Goal: Book appointment/travel/reservation

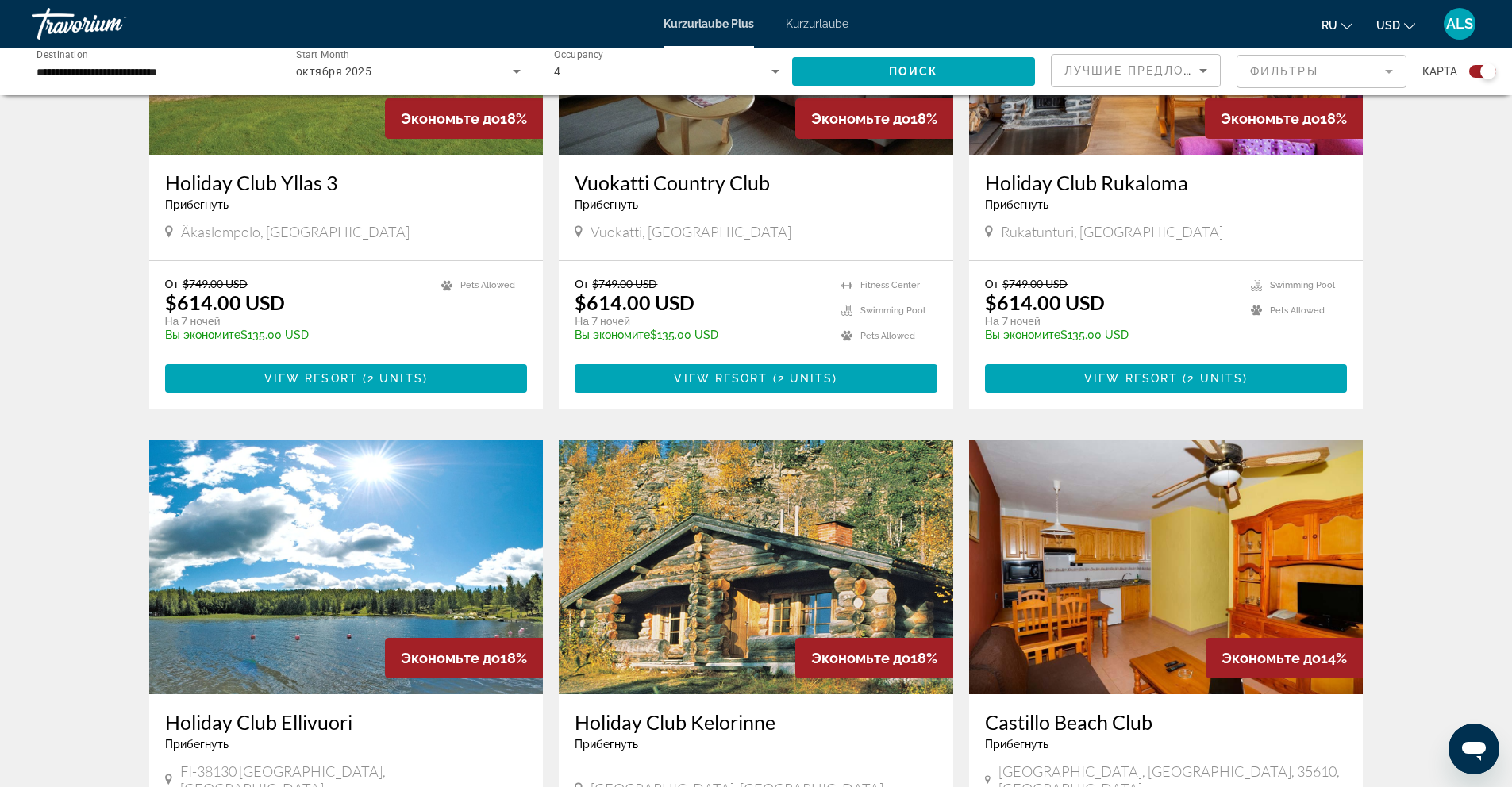
scroll to position [749, 0]
